Goal: Task Accomplishment & Management: Manage account settings

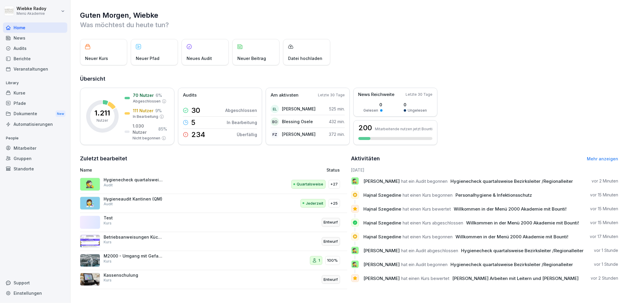
click at [589, 156] on link "Mehr anzeigen" at bounding box center [602, 158] width 31 height 5
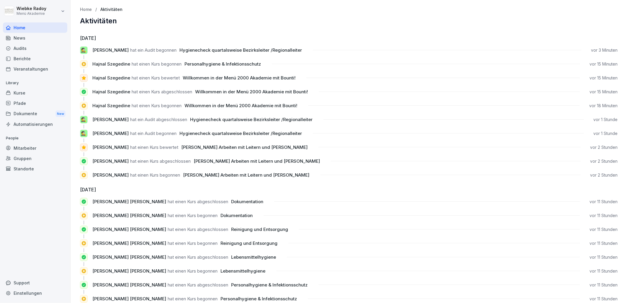
click at [111, 48] on span "[PERSON_NAME]" at bounding box center [110, 50] width 36 height 6
click at [58, 26] on div "Home" at bounding box center [35, 27] width 64 height 10
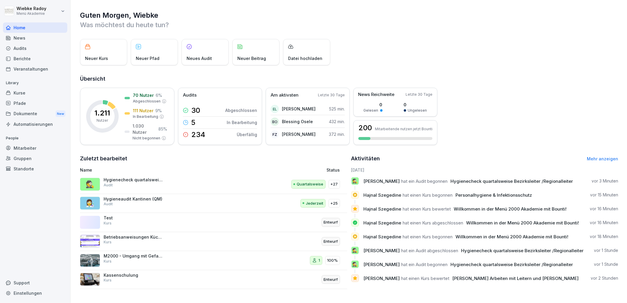
click at [33, 50] on div "Audits" at bounding box center [35, 48] width 64 height 10
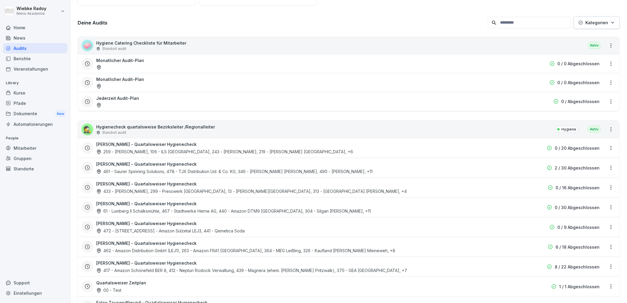
scroll to position [66, 0]
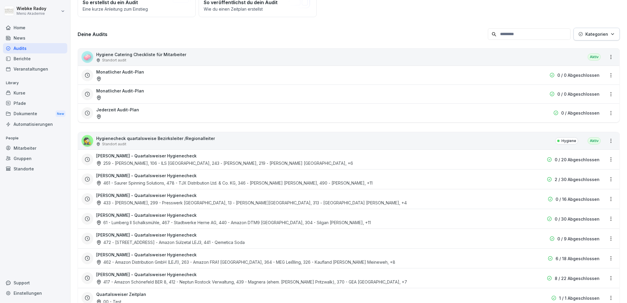
click at [86, 139] on div "🕵️" at bounding box center [87, 141] width 12 height 12
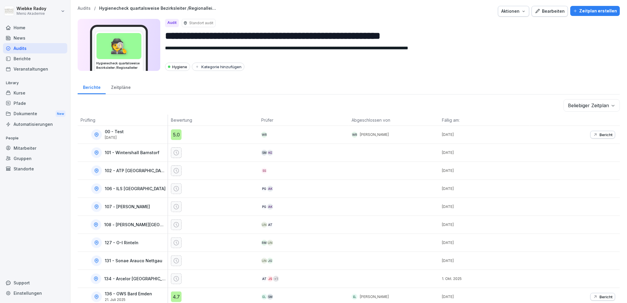
click at [546, 14] on div "Bearbeiten" at bounding box center [550, 11] width 30 height 6
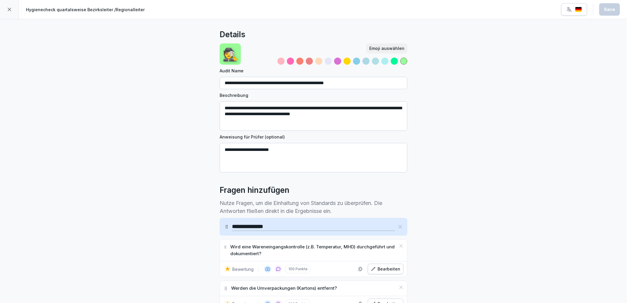
click at [396, 45] on button "Emoji auswählen" at bounding box center [386, 48] width 41 height 10
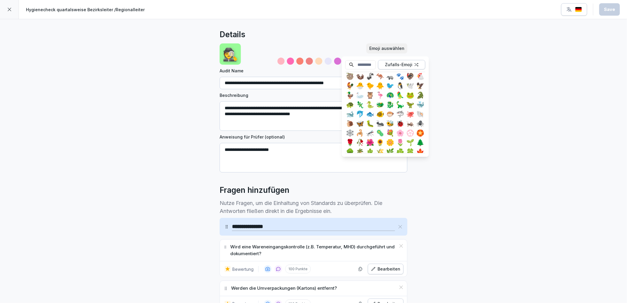
scroll to position [639, 0]
